Goal: Task Accomplishment & Management: Manage account settings

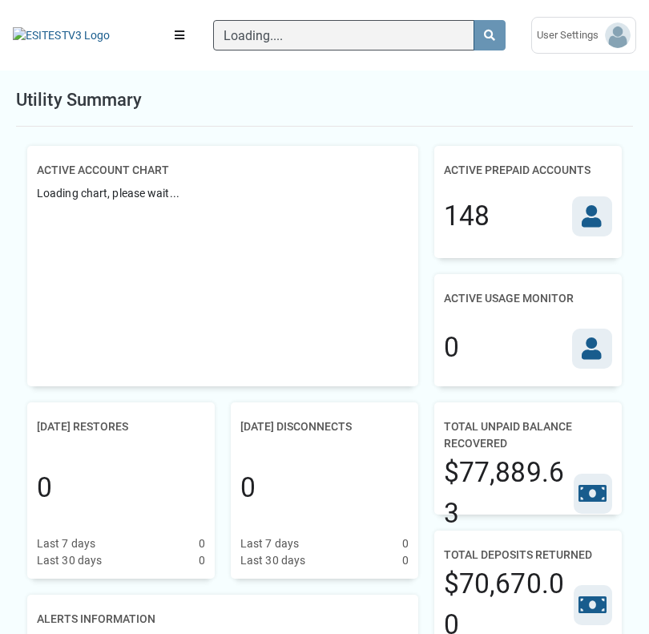
scroll to position [7, 1]
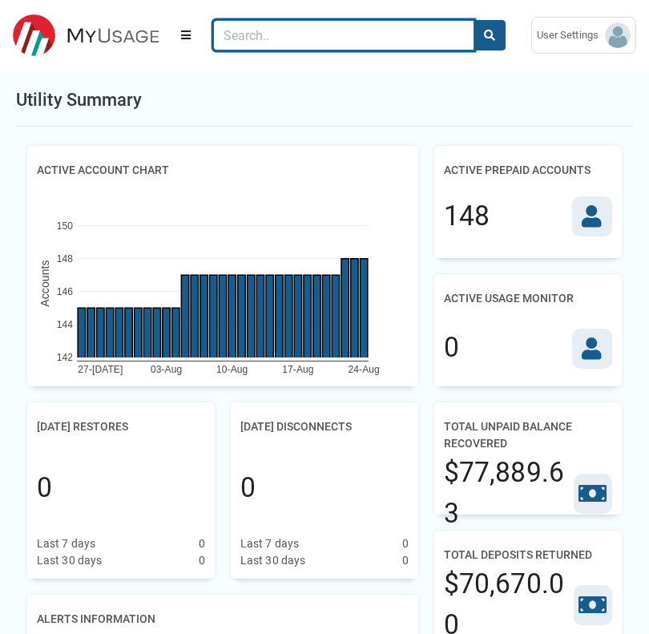
click at [303, 26] on input "Search" at bounding box center [343, 35] width 261 height 30
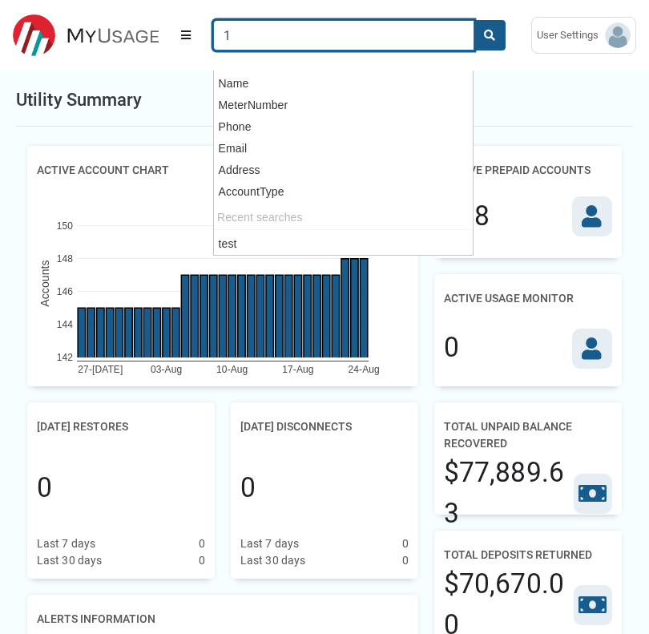
type input "1"
click at [474, 20] on button "search" at bounding box center [490, 35] width 32 height 30
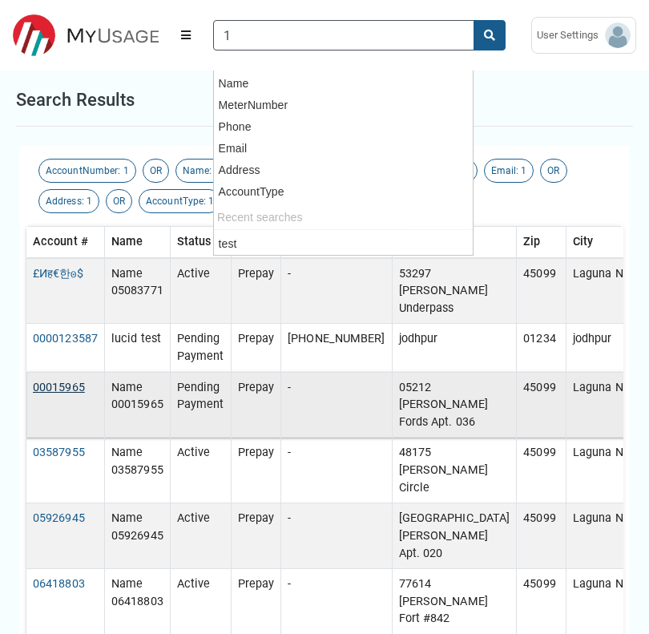
click at [59, 390] on link "00015965" at bounding box center [59, 388] width 52 height 14
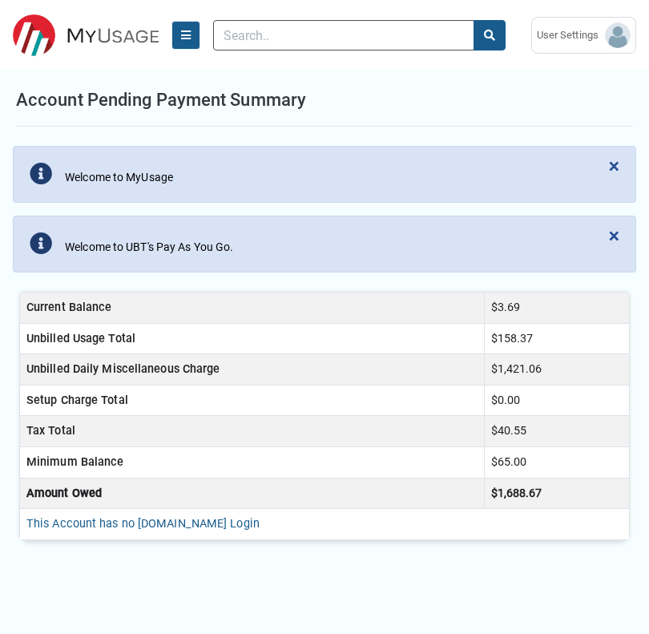
click at [193, 38] on button "Menu" at bounding box center [186, 35] width 29 height 29
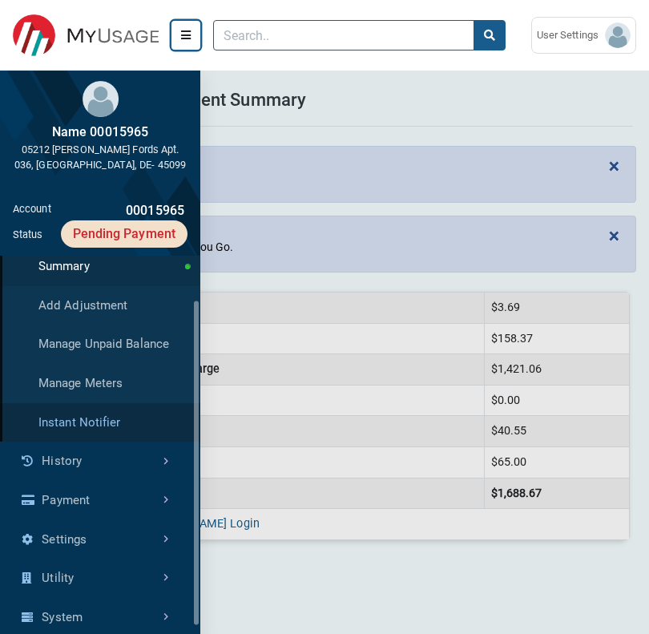
scroll to position [53, 0]
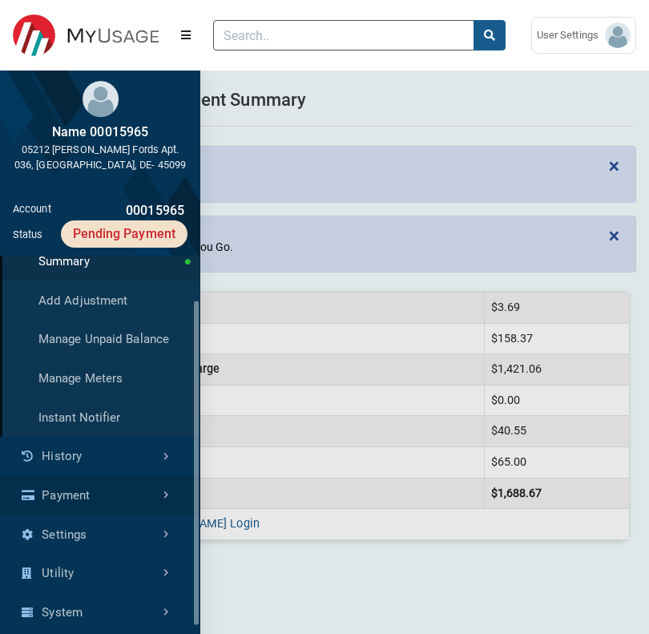
click at [102, 486] on link "Payment" at bounding box center [100, 495] width 200 height 39
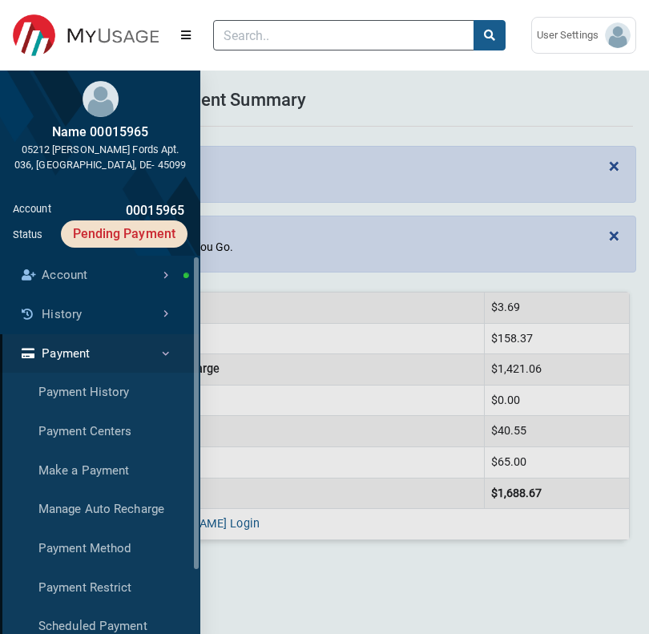
scroll to position [390, 200]
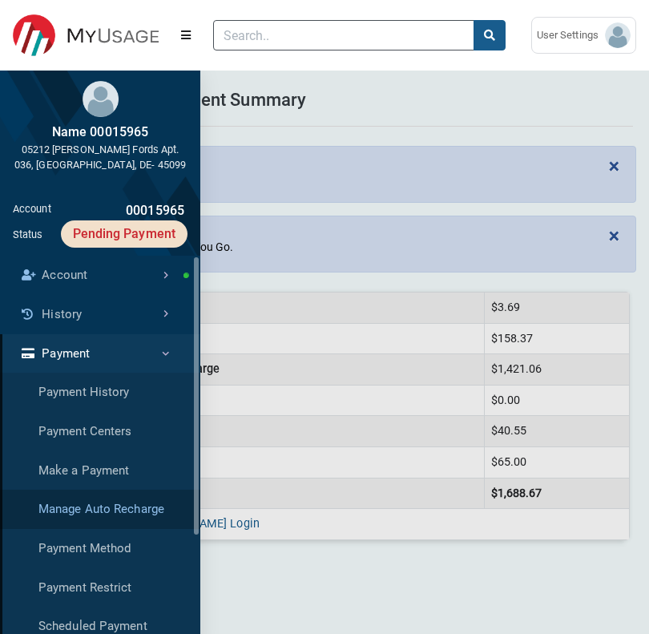
click at [104, 500] on link "Manage Auto Recharge" at bounding box center [100, 509] width 200 height 39
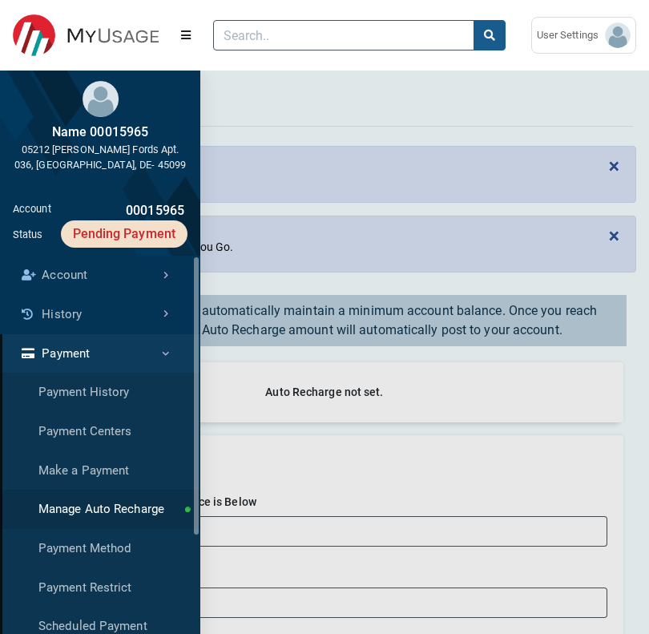
scroll to position [390, 200]
click at [197, 34] on button "Menu" at bounding box center [186, 35] width 29 height 29
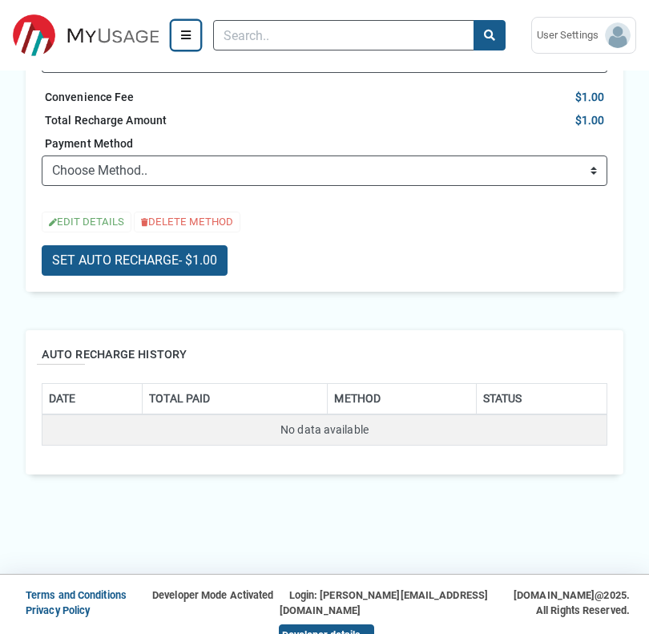
scroll to position [555, 0]
